Goal: Navigation & Orientation: Go to known website

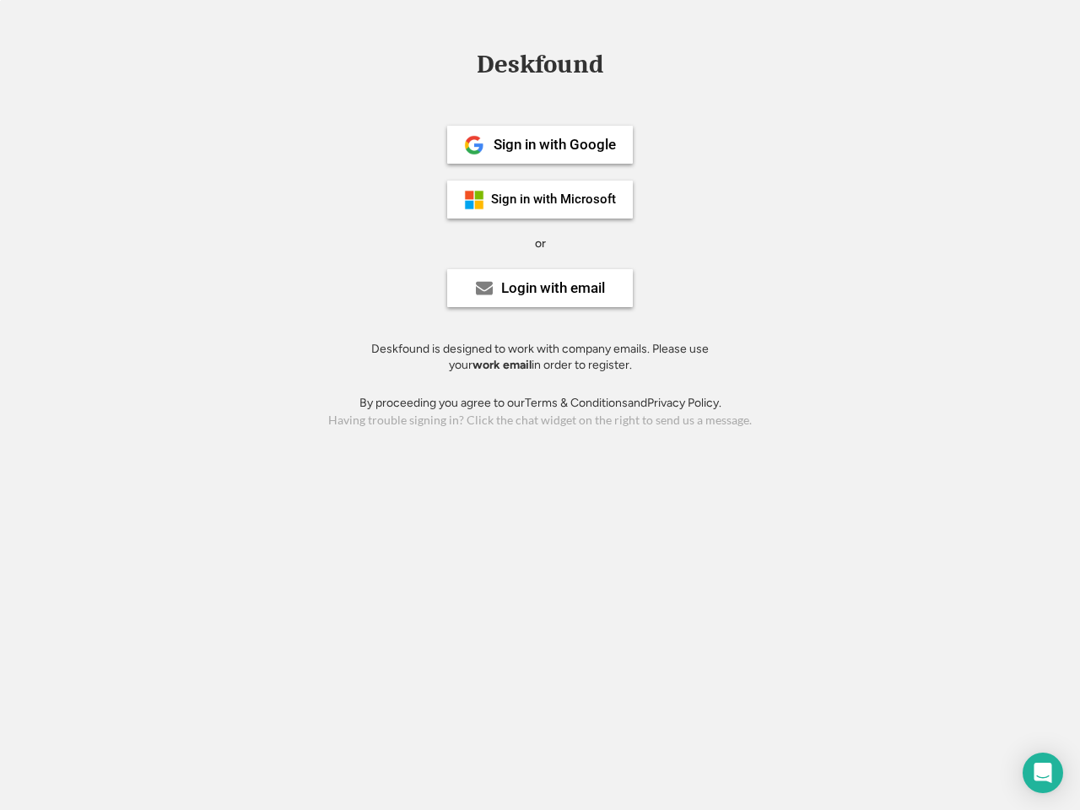
click at [540, 241] on div "or" at bounding box center [540, 243] width 11 height 17
click at [540, 68] on div "Deskfound" at bounding box center [539, 64] width 143 height 26
click at [462, 63] on div "Deskfound" at bounding box center [540, 67] width 1080 height 32
click at [540, 68] on div "Deskfound" at bounding box center [539, 64] width 143 height 26
click at [540, 243] on div "or" at bounding box center [540, 243] width 11 height 17
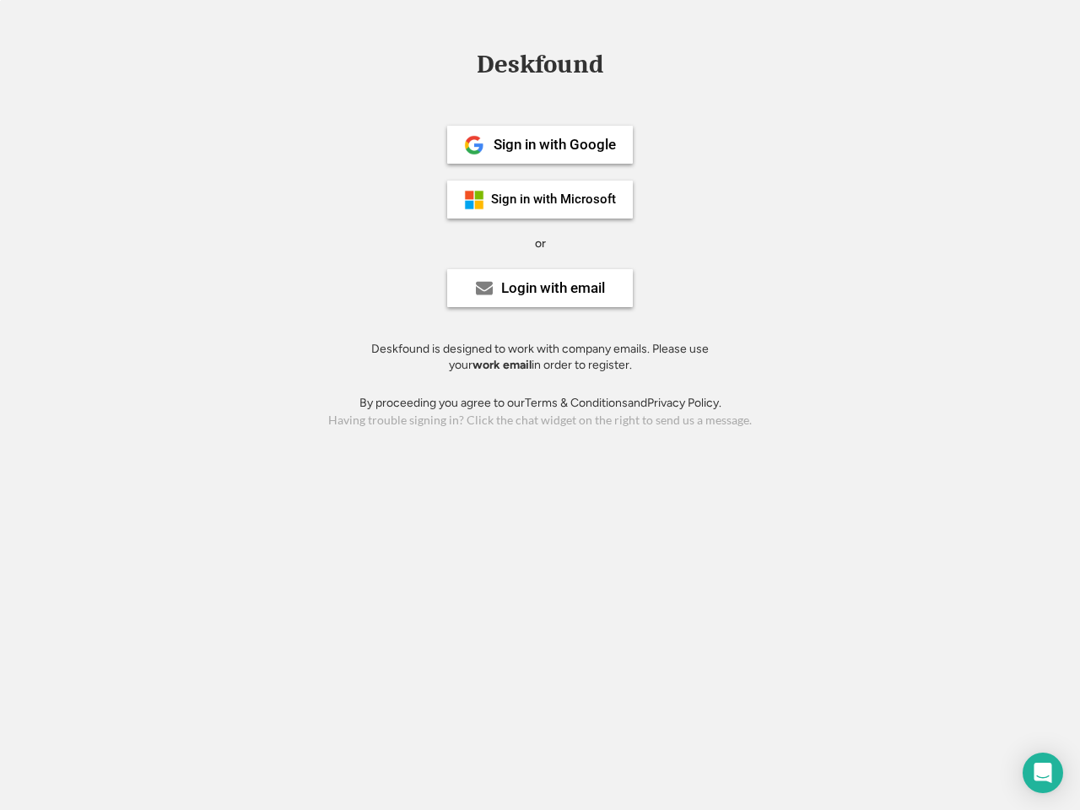
click at [540, 144] on div "Sign in with Google" at bounding box center [555, 145] width 122 height 14
click at [554, 144] on div "Sign in with Google" at bounding box center [555, 145] width 122 height 14
click at [474, 145] on img at bounding box center [474, 145] width 20 height 20
click at [540, 199] on div "Sign in with Microsoft" at bounding box center [553, 199] width 125 height 13
click at [554, 199] on div "Sign in with Microsoft" at bounding box center [553, 199] width 125 height 13
